Goal: Task Accomplishment & Management: Manage account settings

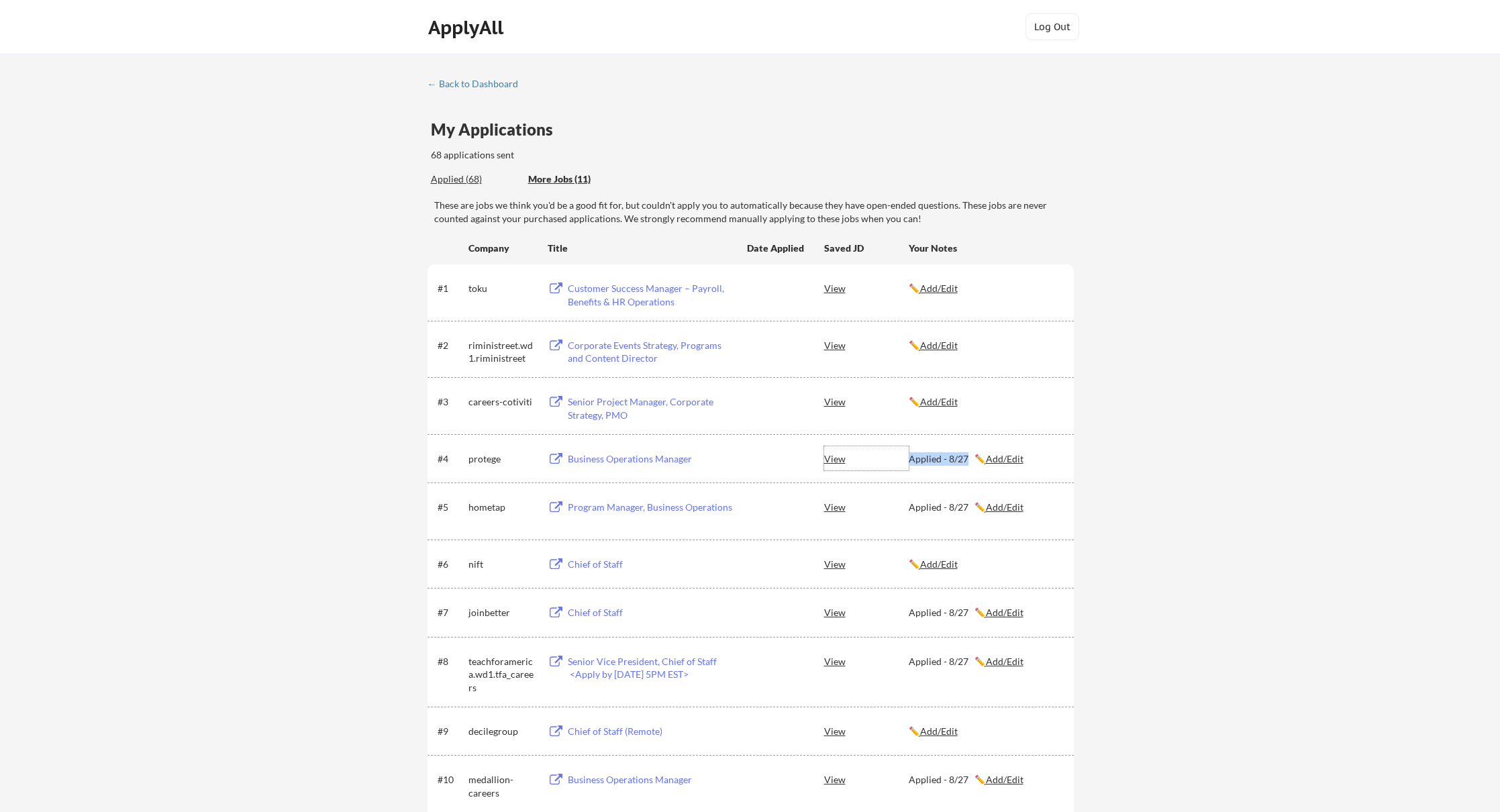
drag, startPoint x: 906, startPoint y: 459, endPoint x: 967, endPoint y: 459, distance: 61.0
click at [967, 459] on div "#4 protege Business Operations Manager View Applied - 8/27 ✏️ Add/Edit" at bounding box center [750, 458] width 624 height 24
copy div "Applied - 8/27"
click at [950, 288] on u "Add/Edit" at bounding box center [939, 288] width 38 height 11
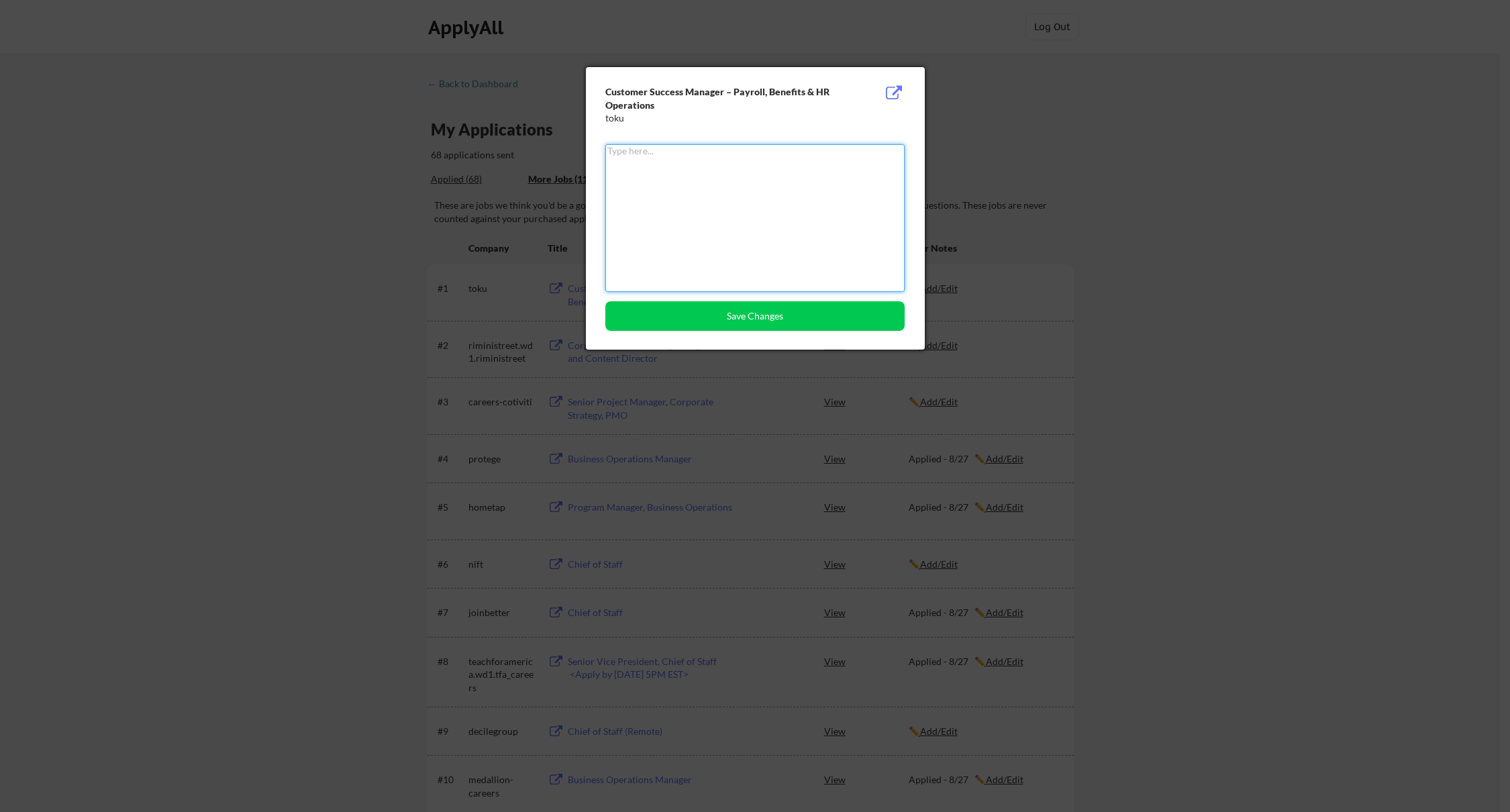
click at [773, 207] on textarea at bounding box center [755, 218] width 300 height 148
paste textarea "Applied - 8/27"
type textarea "Applied - 8/27"
click at [755, 314] on button "Save Changes" at bounding box center [755, 316] width 300 height 29
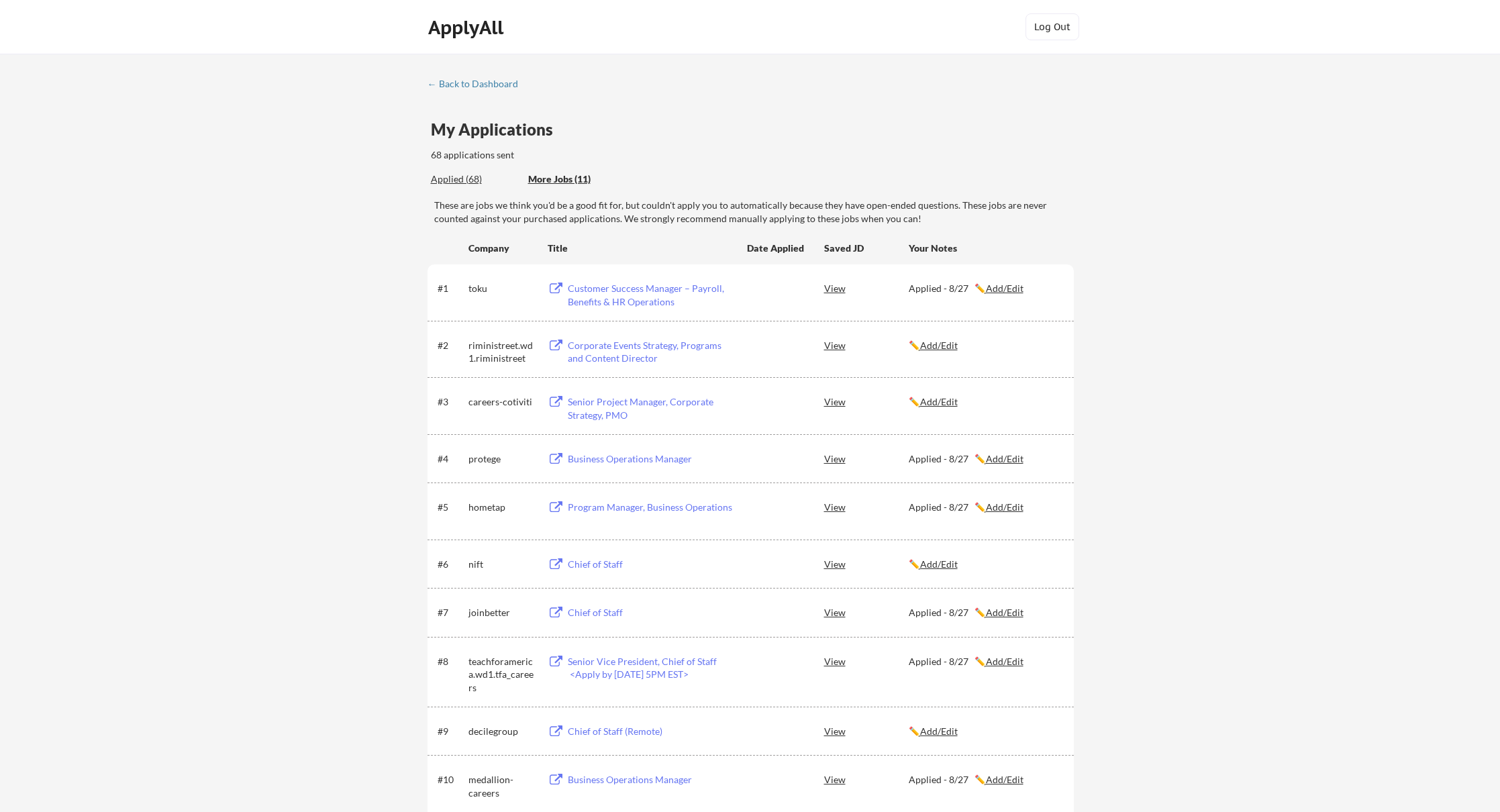
click at [1207, 263] on div "← Back to Dashboard My Applications 68 applications sent Applied (68) More Jobs…" at bounding box center [750, 490] width 1500 height 873
click at [496, 88] on div "← Back to Dashboard" at bounding box center [478, 84] width 100 height 9
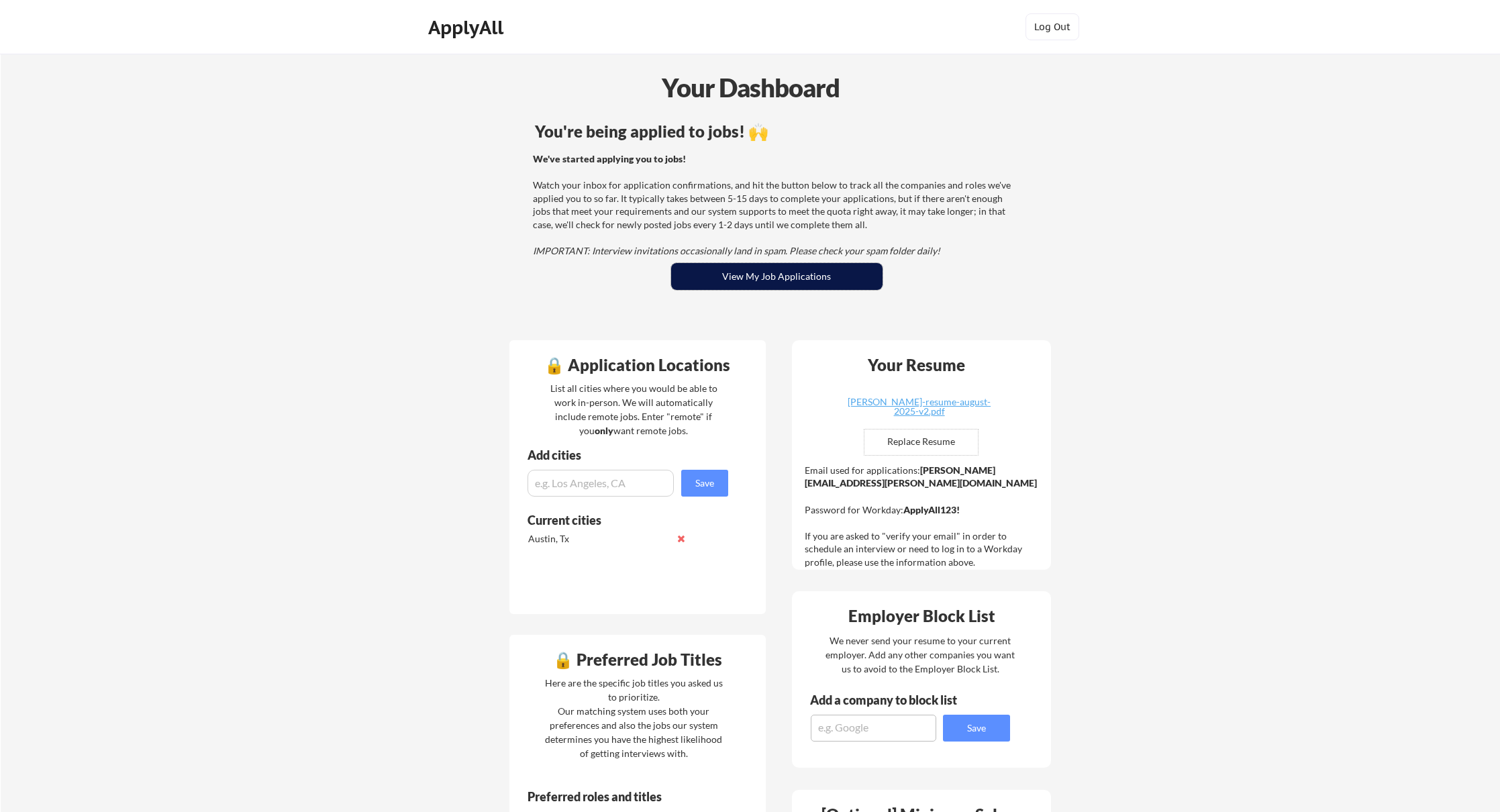
click at [787, 280] on button "View My Job Applications" at bounding box center [776, 277] width 211 height 27
